Goal: Task Accomplishment & Management: Use online tool/utility

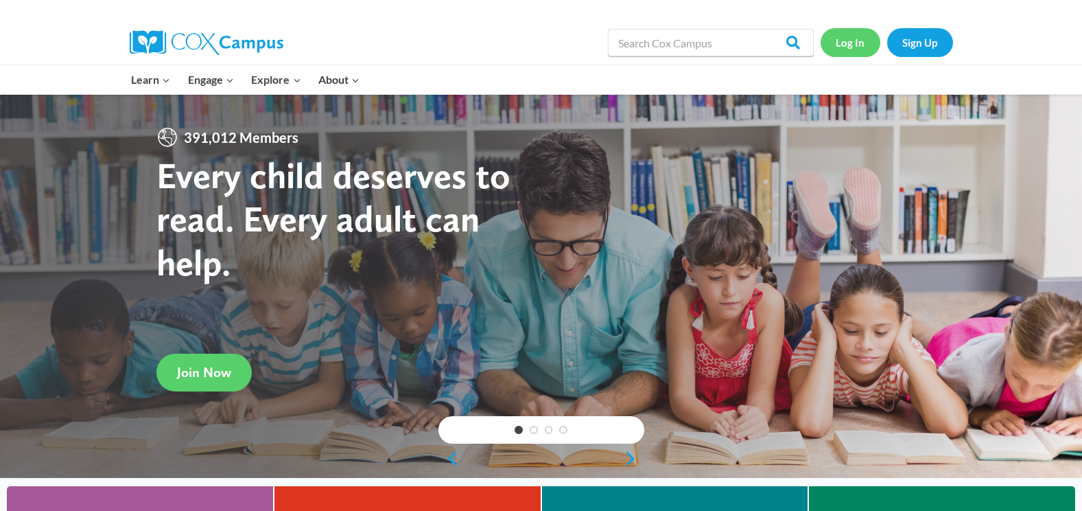
click at [859, 53] on link "Log In" at bounding box center [851, 42] width 60 height 28
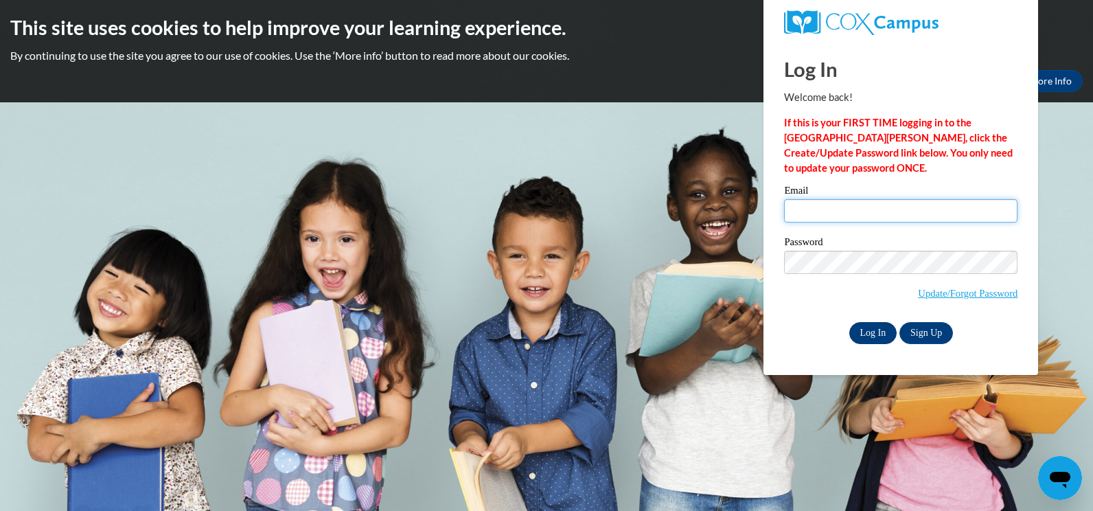
type input "[EMAIL_ADDRESS][DOMAIN_NAME]"
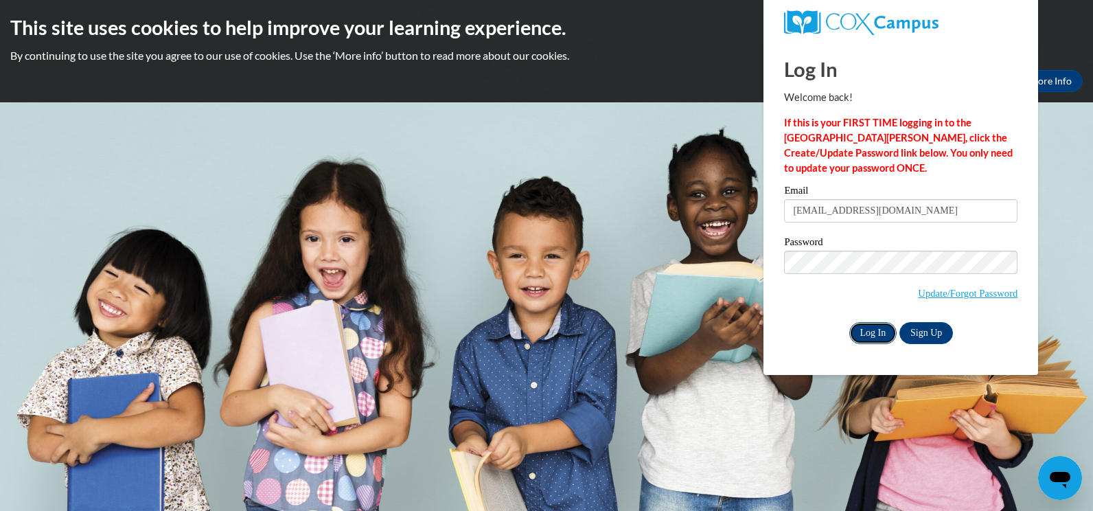
click at [881, 336] on input "Log In" at bounding box center [873, 333] width 48 height 22
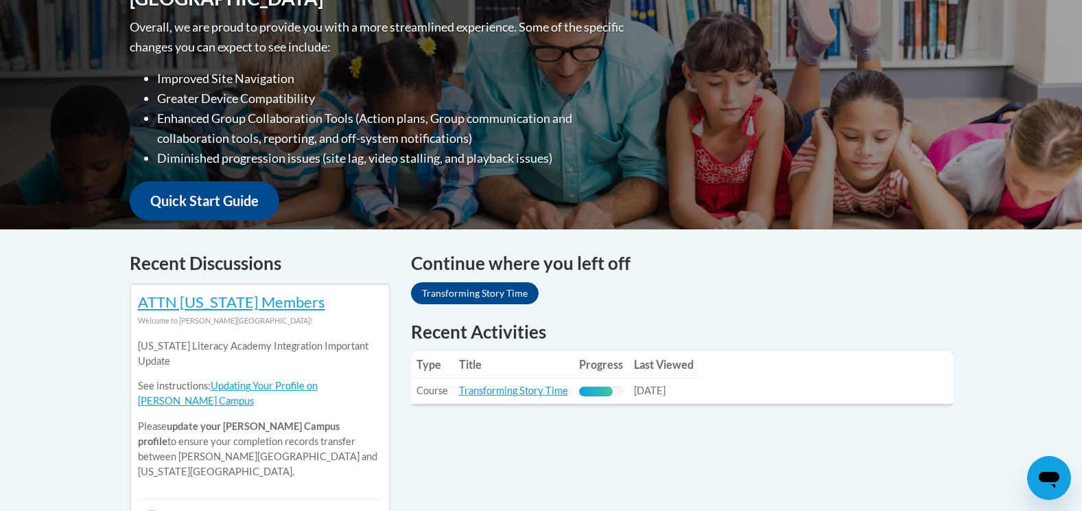
scroll to position [549, 0]
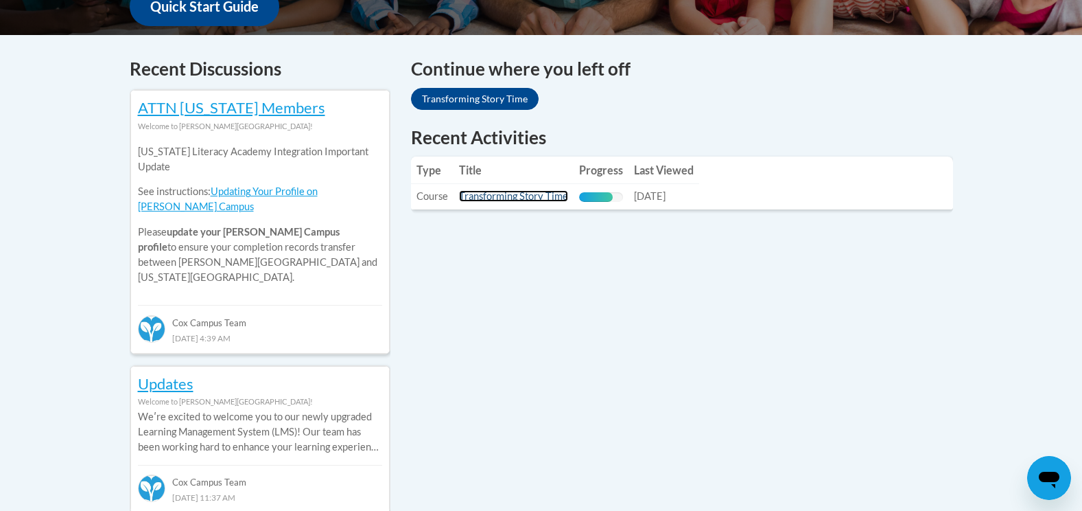
click at [500, 198] on link "Transforming Story Time" at bounding box center [513, 196] width 109 height 12
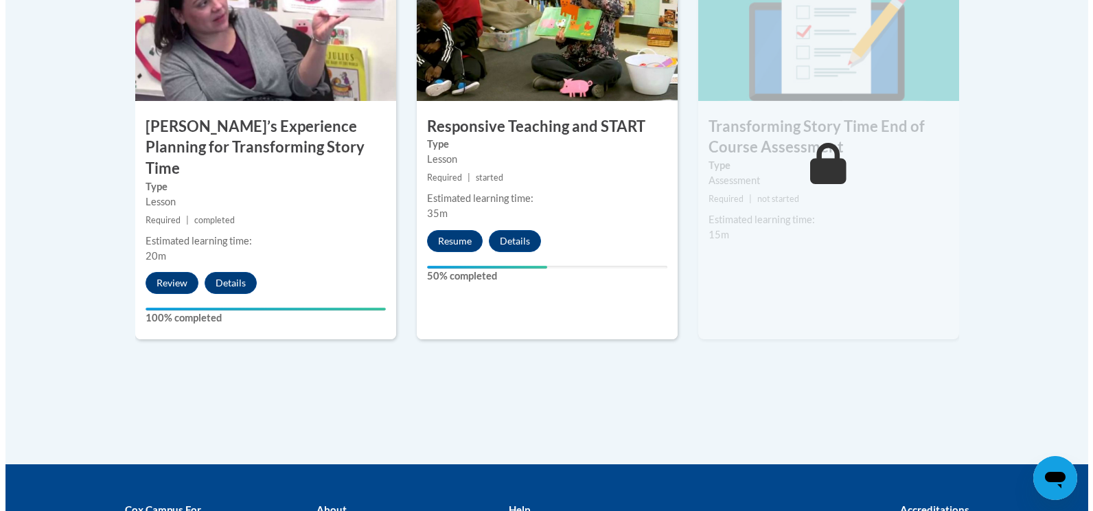
scroll to position [1283, 0]
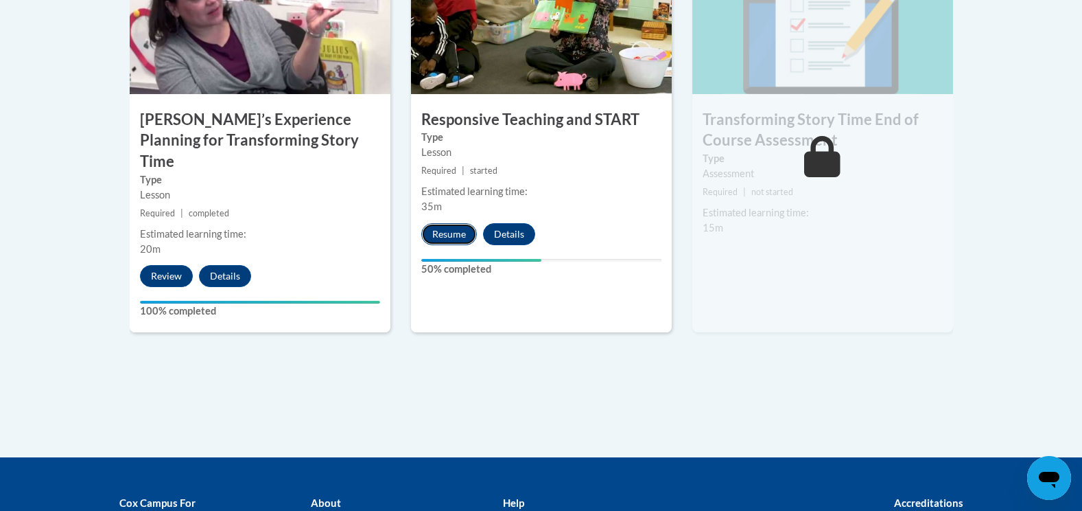
click at [443, 231] on button "Resume" at bounding box center [449, 234] width 56 height 22
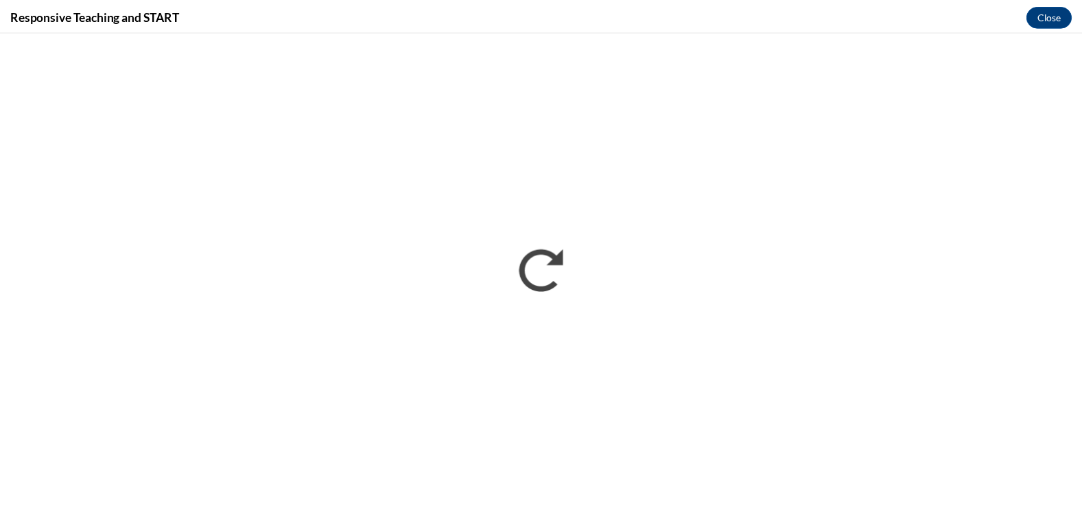
scroll to position [0, 0]
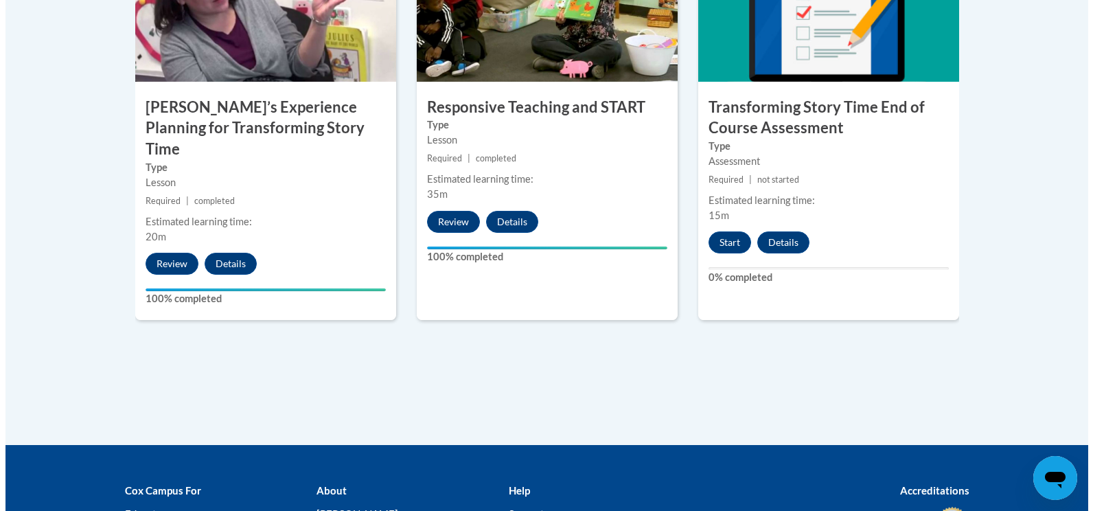
scroll to position [1304, 0]
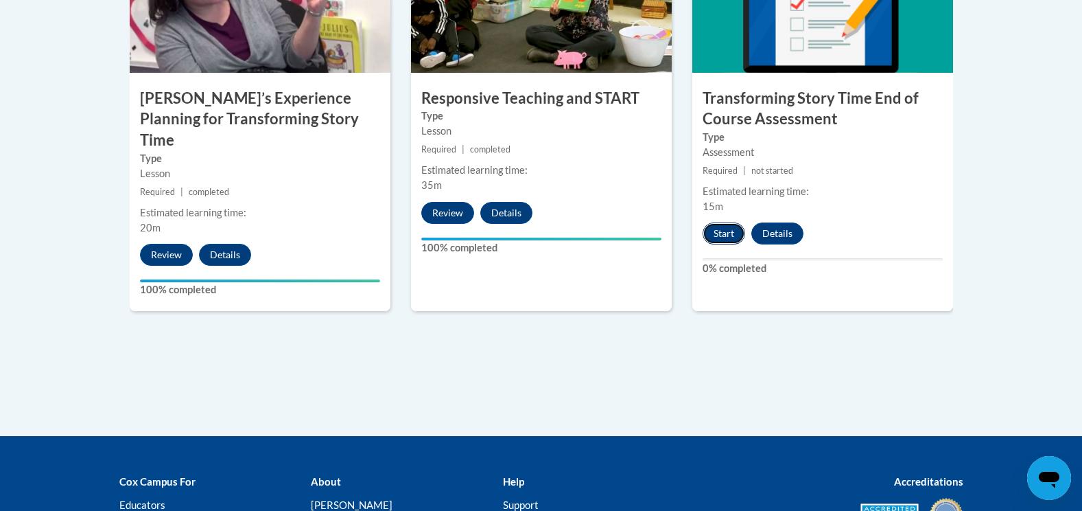
click at [721, 223] on button "Start" at bounding box center [724, 233] width 43 height 22
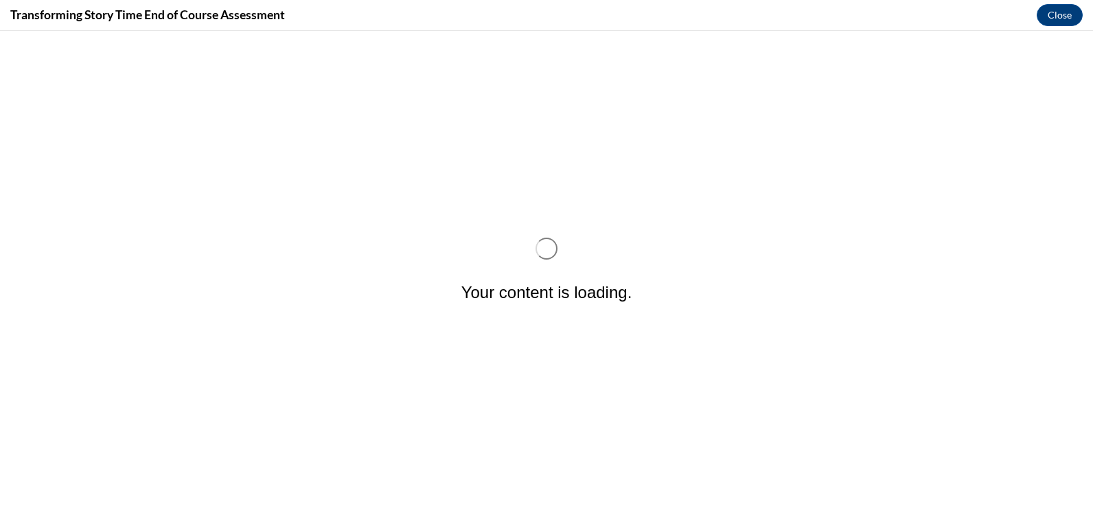
scroll to position [0, 0]
